Goal: Task Accomplishment & Management: Use online tool/utility

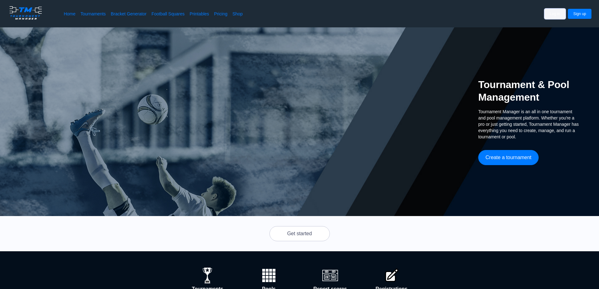
click at [559, 17] on button "Log in" at bounding box center [555, 14] width 21 height 10
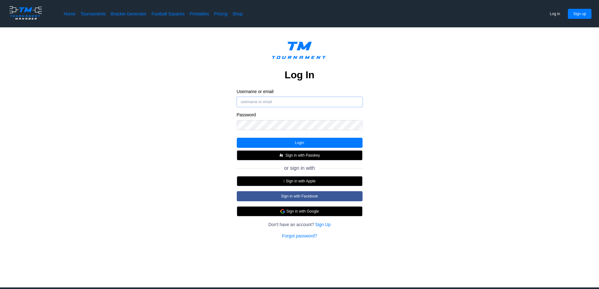
click at [259, 98] on input "Username or email" at bounding box center [300, 102] width 126 height 10
type input "[EMAIL_ADDRESS][DOMAIN_NAME]"
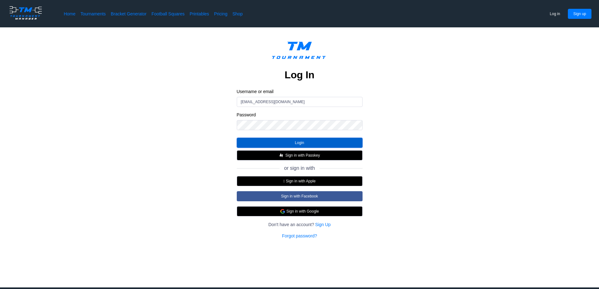
click at [301, 143] on button "Login" at bounding box center [300, 143] width 126 height 10
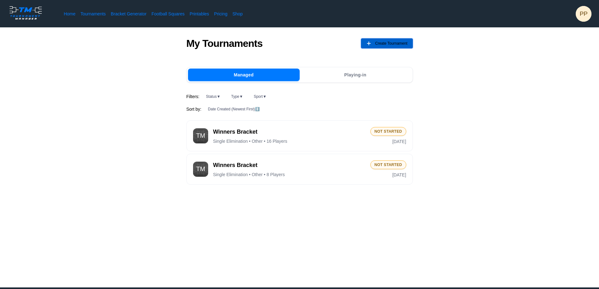
click at [403, 45] on span "Create Tournament" at bounding box center [391, 43] width 32 height 10
